Goal: Task Accomplishment & Management: Manage account settings

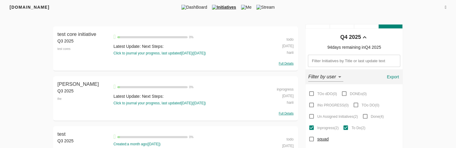
click at [432, 55] on div "[DOMAIN_NAME] DashBoard Initiatives Me Stream Filters Q4 2025 test core initiat…" at bounding box center [228, 136] width 456 height 273
click at [367, 117] on input "Done ( 4 )" at bounding box center [365, 116] width 11 height 11
checkbox input "true"
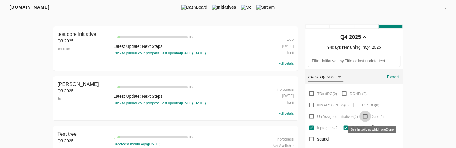
click at [367, 118] on input "Done ( 4 )" at bounding box center [365, 116] width 11 height 11
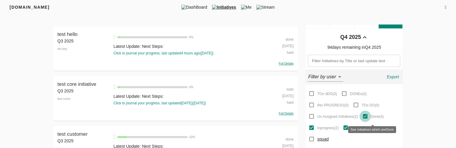
click at [367, 118] on input "Done ( 4 )" at bounding box center [365, 116] width 11 height 11
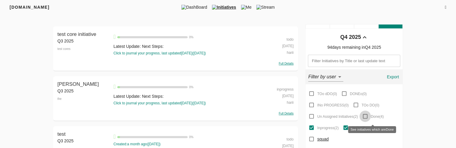
click at [367, 118] on input "Done ( 4 )" at bounding box center [365, 116] width 11 height 11
checkbox input "true"
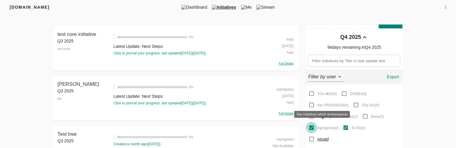
click at [312, 127] on input "Inprogress ( 2 )" at bounding box center [311, 127] width 11 height 11
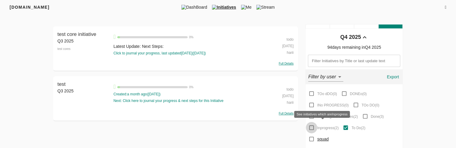
click at [312, 127] on input "Inprogress ( 2 )" at bounding box center [311, 127] width 11 height 11
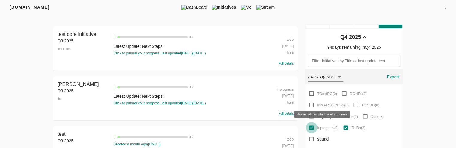
click at [312, 127] on input "Inprogress ( 2 )" at bounding box center [311, 127] width 11 height 11
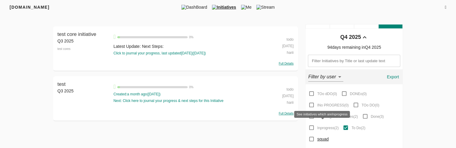
click at [312, 127] on input "Inprogress ( 2 )" at bounding box center [311, 127] width 11 height 11
checkbox input "true"
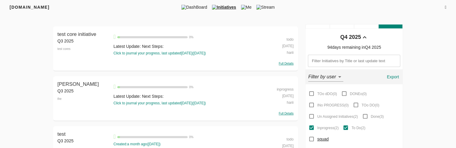
drag, startPoint x: 367, startPoint y: 118, endPoint x: 428, endPoint y: 116, distance: 61.2
click at [428, 116] on div "[DOMAIN_NAME] DashBoard Initiatives Me Stream Filters Q4 2025 test core initiat…" at bounding box center [228, 136] width 456 height 273
click at [367, 117] on input "Done ( 3 )" at bounding box center [365, 116] width 11 height 11
checkbox input "true"
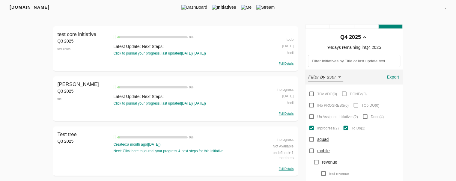
click at [431, 104] on div "FRIYAY.COM DashBoard Initiatives Me Stream Filters Q4 2025 test core initiative…" at bounding box center [228, 136] width 456 height 273
click at [365, 115] on input "Done ( 4 )" at bounding box center [365, 116] width 11 height 11
checkbox input "true"
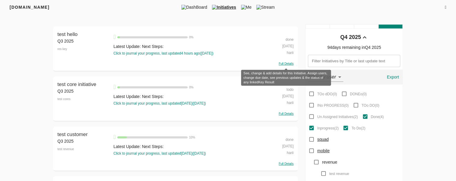
click at [285, 62] on span "Full Details" at bounding box center [286, 63] width 15 height 3
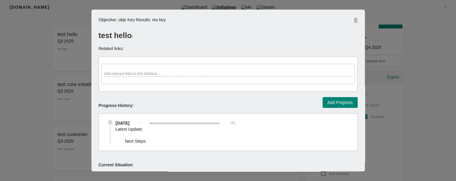
click at [354, 23] on button "button" at bounding box center [356, 20] width 4 height 7
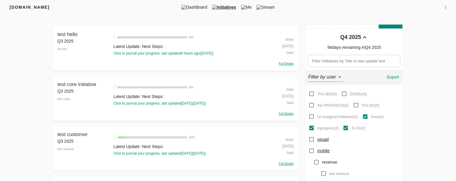
click at [248, 7] on span "Me" at bounding box center [246, 7] width 15 height 6
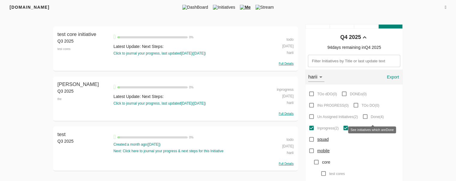
click at [368, 117] on input "Done ( 4 )" at bounding box center [365, 116] width 11 height 11
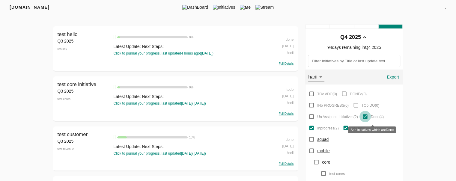
click at [368, 117] on input "Done ( 4 )" at bounding box center [365, 116] width 11 height 11
checkbox input "false"
